Goal: Task Accomplishment & Management: Manage account settings

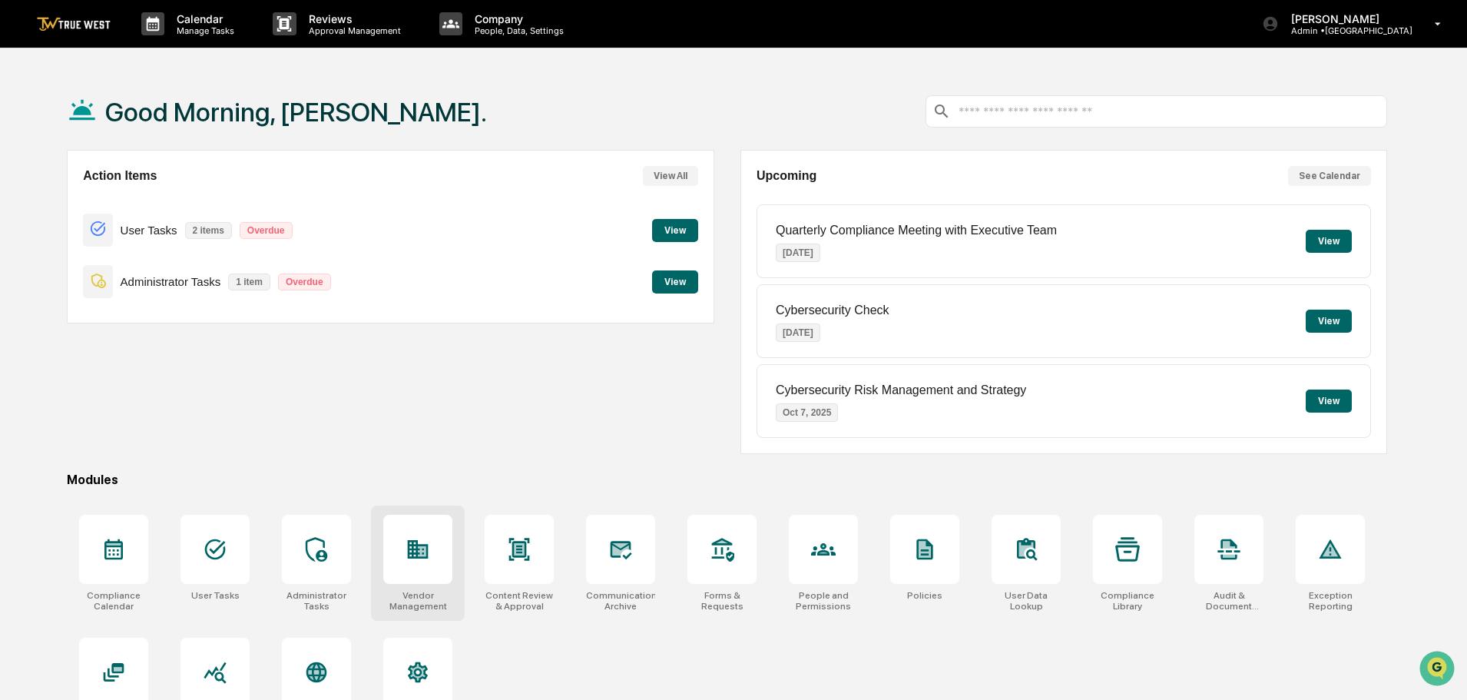
click at [422, 542] on icon at bounding box center [417, 549] width 25 height 25
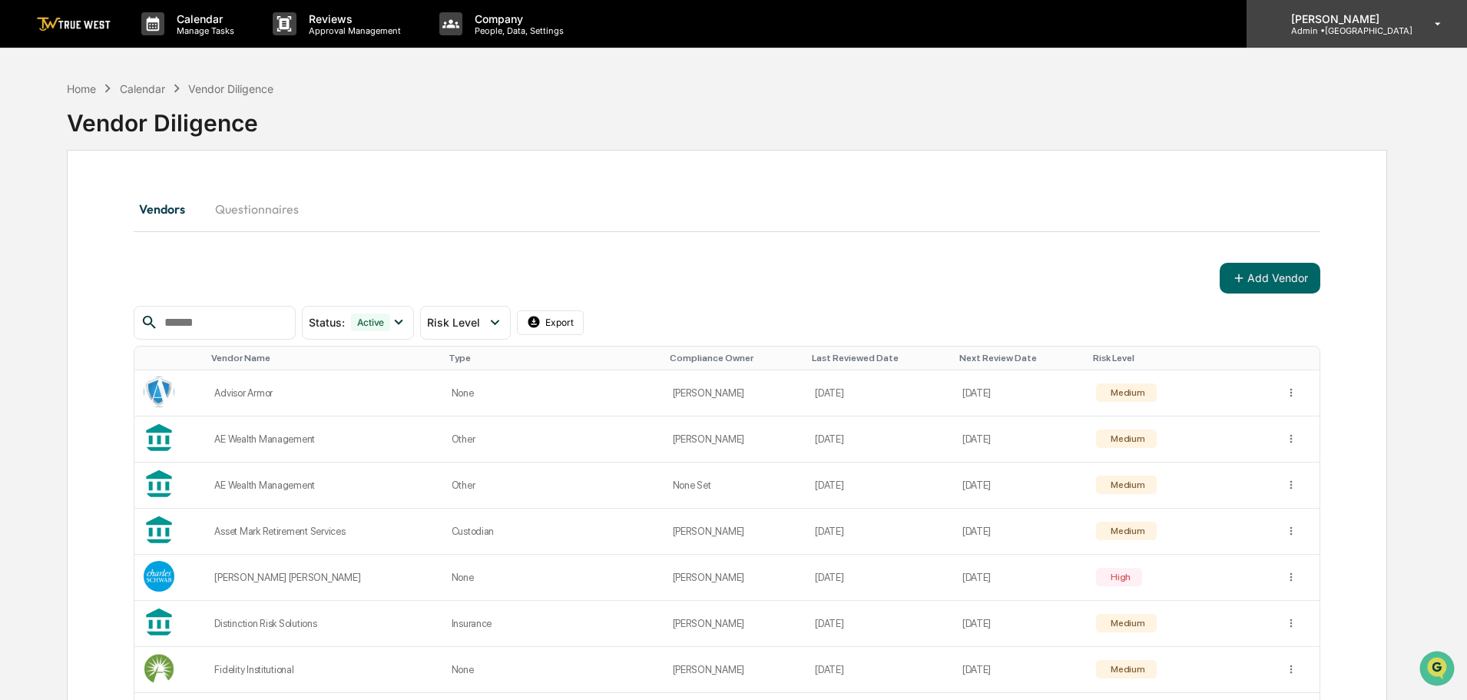
click at [1365, 33] on p "Admin • [GEOGRAPHIC_DATA]" at bounding box center [1345, 30] width 134 height 11
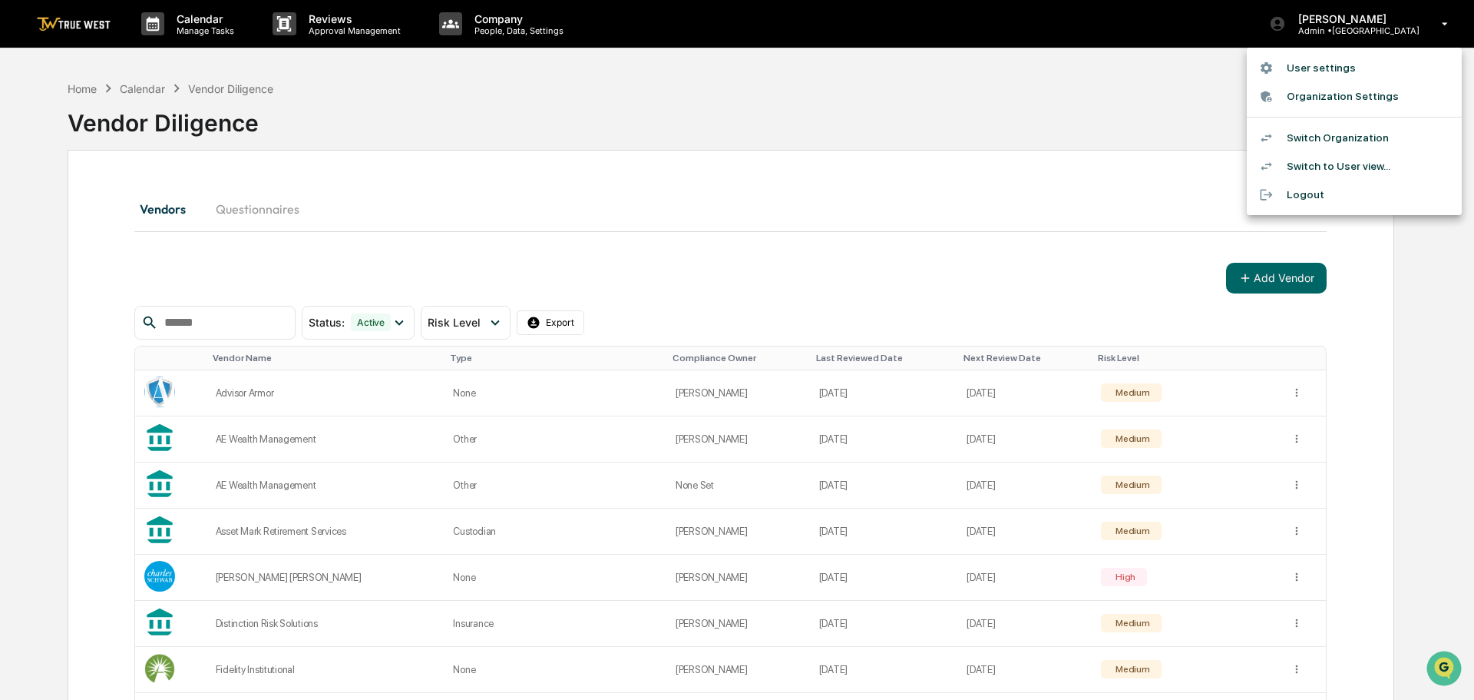
click at [1343, 134] on li "Switch Organization" at bounding box center [1354, 138] width 215 height 28
